Goal: Task Accomplishment & Management: Use online tool/utility

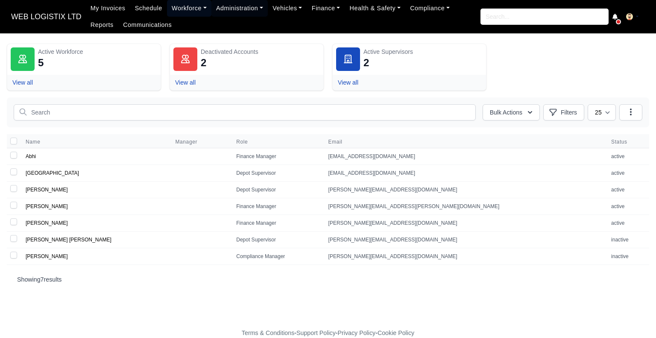
click at [180, 7] on link "Workforce" at bounding box center [189, 8] width 44 height 17
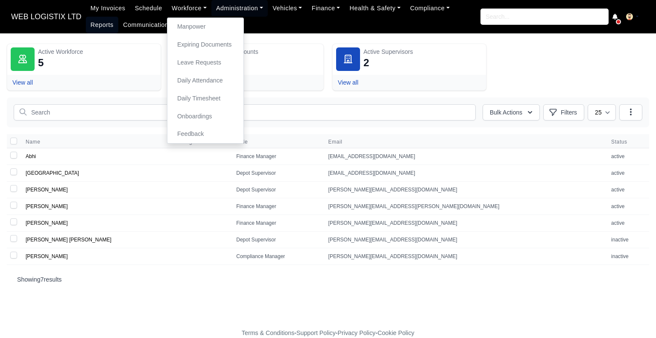
click at [118, 17] on link "Reports" at bounding box center [102, 25] width 32 height 17
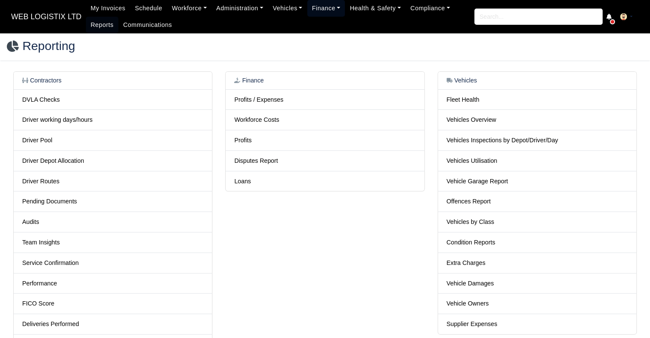
click at [308, 9] on link "Finance" at bounding box center [326, 8] width 38 height 17
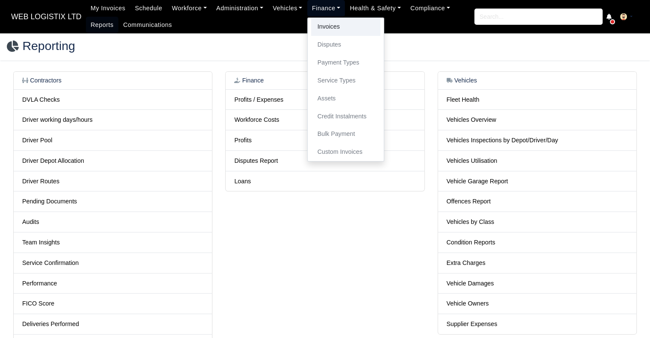
click at [313, 29] on link "Invoices" at bounding box center [345, 27] width 69 height 18
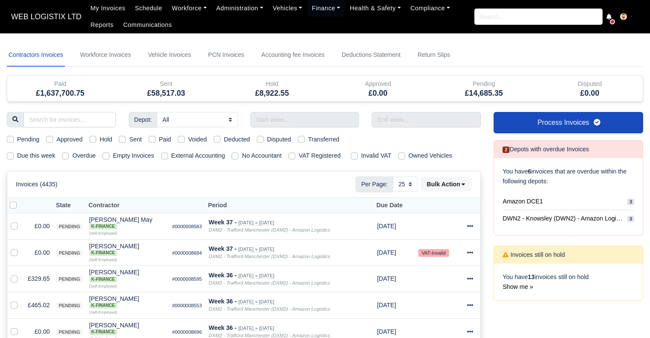
select select "25"
click at [294, 116] on input "text" at bounding box center [304, 119] width 109 height 15
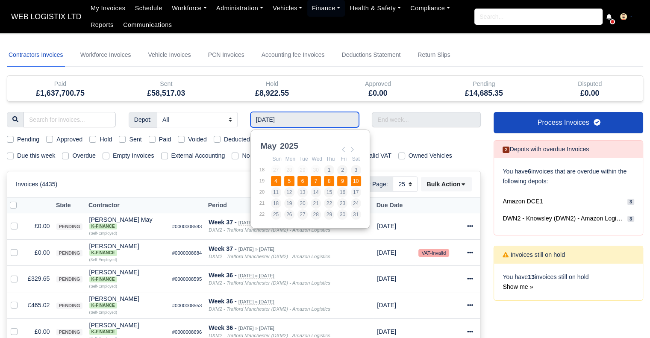
type input "[DATE] - [DATE]"
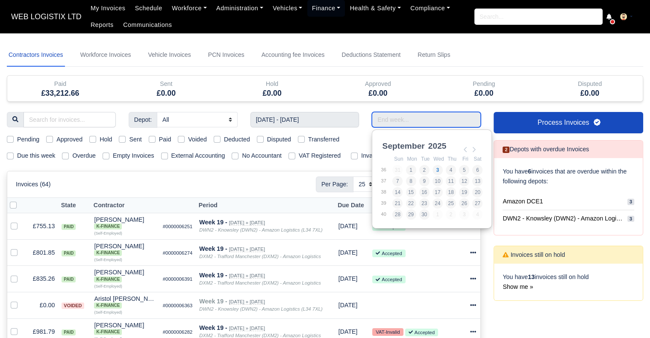
click at [390, 118] on input "Use the arrow keys to pick a date" at bounding box center [426, 119] width 109 height 15
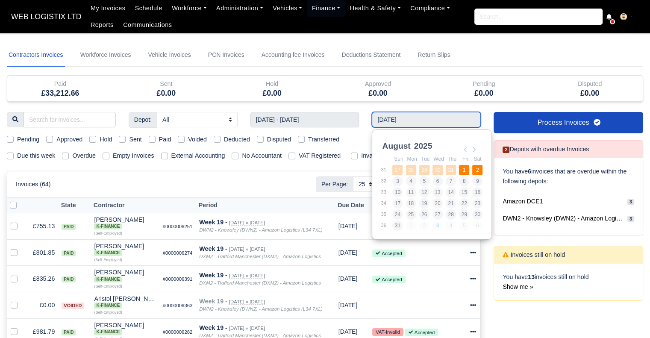
type input "[DATE] - [DATE]"
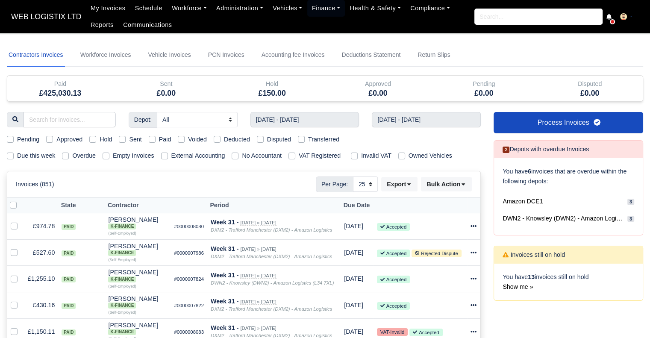
click at [159, 140] on label "Paid" at bounding box center [165, 140] width 12 height 10
click at [151, 140] on input "Paid" at bounding box center [152, 138] width 7 height 7
checkbox input "true"
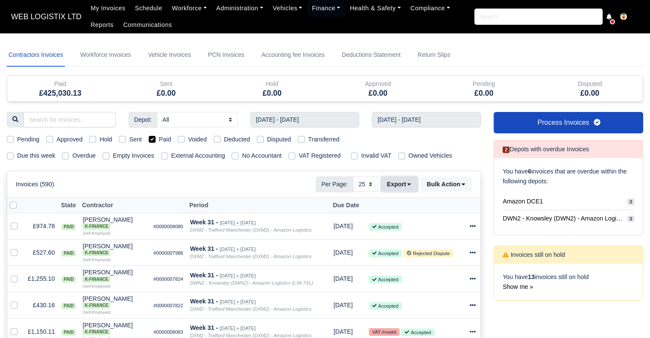
click at [393, 184] on button "Export" at bounding box center [399, 184] width 36 height 15
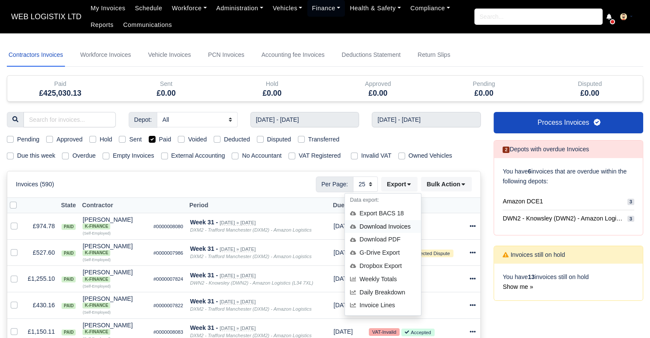
click at [398, 227] on div "Download Invoices" at bounding box center [383, 226] width 76 height 13
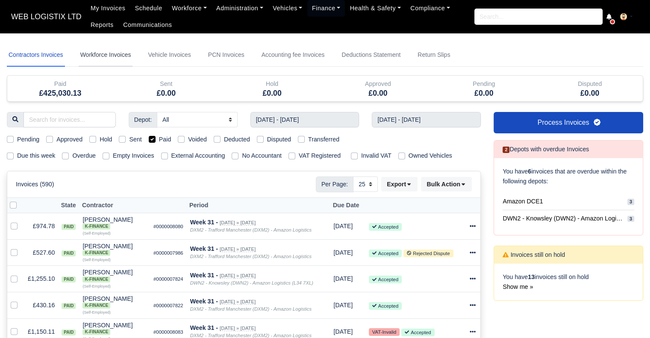
click at [87, 59] on link "Workforce Invoices" at bounding box center [106, 55] width 54 height 23
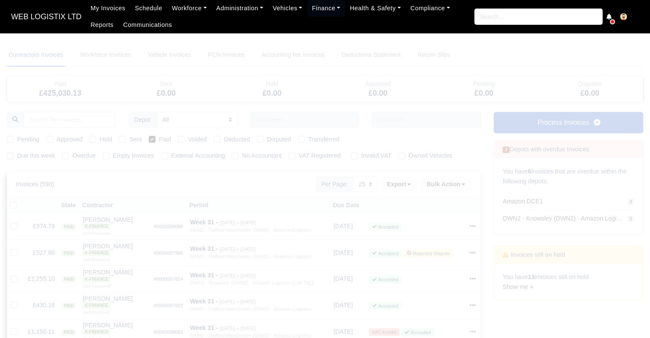
select select
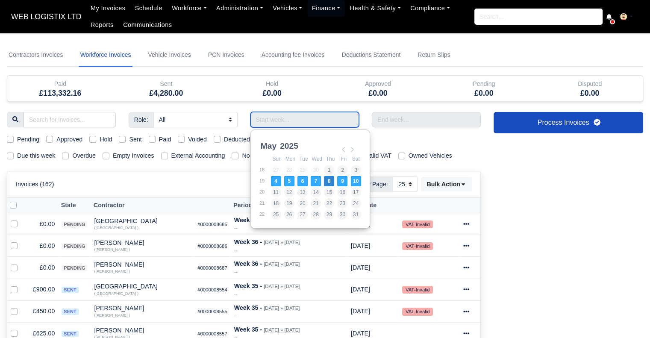
click at [314, 122] on input "Use the arrow keys to pick a date" at bounding box center [304, 119] width 109 height 15
type input "[DATE] - [DATE]"
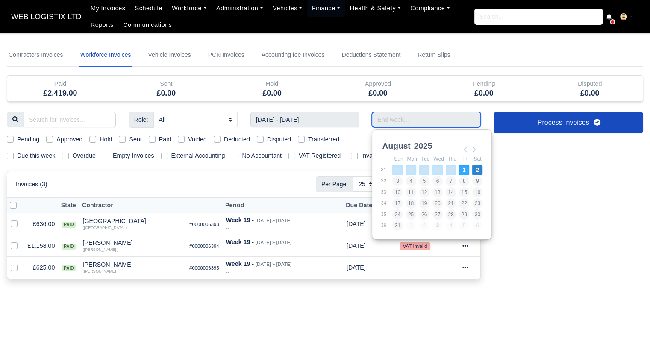
click at [421, 121] on input "Use the arrow keys to pick a date" at bounding box center [426, 119] width 109 height 15
type input "[DATE] - [DATE]"
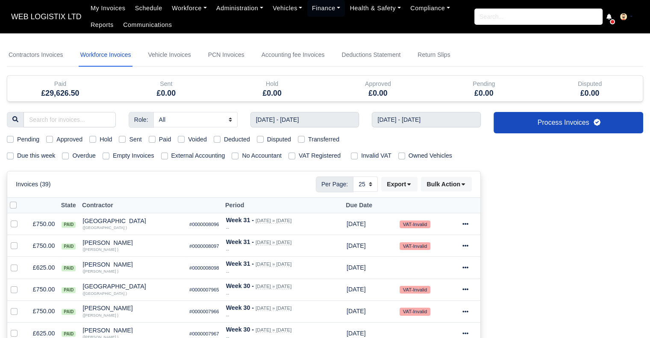
click at [159, 141] on label "Paid" at bounding box center [165, 140] width 12 height 10
click at [154, 141] on input "Paid" at bounding box center [152, 138] width 7 height 7
checkbox input "true"
click at [404, 184] on button "Export" at bounding box center [399, 184] width 36 height 15
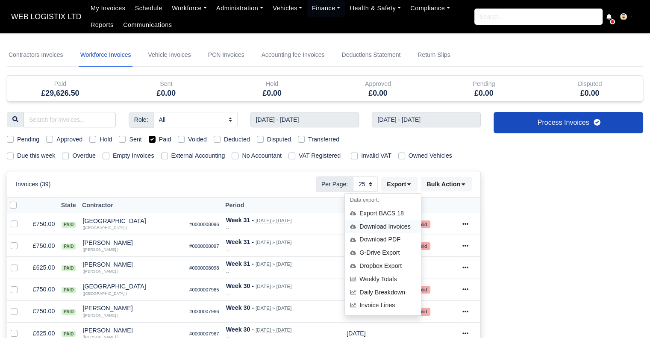
click at [391, 227] on div "Download Invoices" at bounding box center [383, 226] width 76 height 13
